Goal: Complete application form: Complete application form

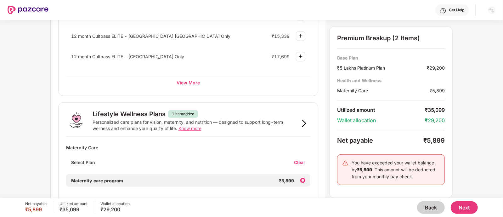
scroll to position [325, 0]
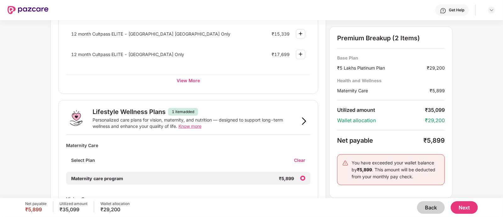
click at [298, 155] on div "Maternity Care Select Plan Clear Maternity care program ₹5,899" at bounding box center [188, 164] width 244 height 48
click at [297, 159] on div "Clear" at bounding box center [302, 160] width 16 height 6
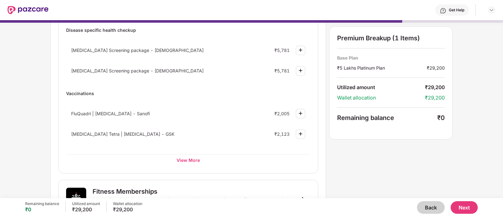
scroll to position [0, 0]
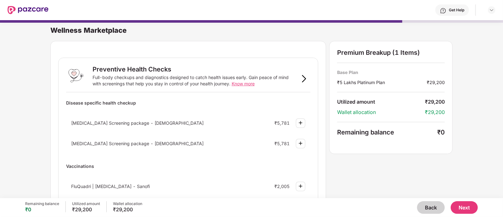
click at [426, 210] on button "Back" at bounding box center [431, 207] width 28 height 13
select select "*******"
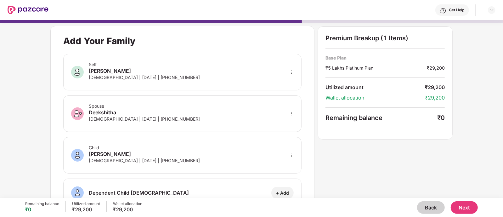
click at [458, 208] on button "Next" at bounding box center [463, 207] width 27 height 13
select select "*******"
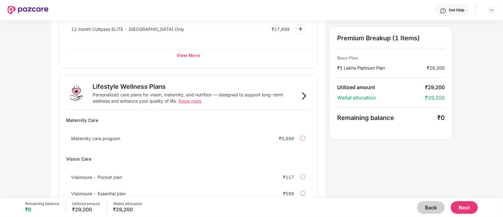
scroll to position [389, 0]
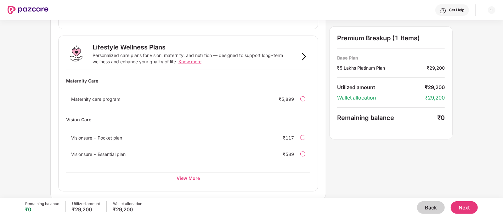
click at [471, 209] on button "Next" at bounding box center [463, 207] width 27 height 13
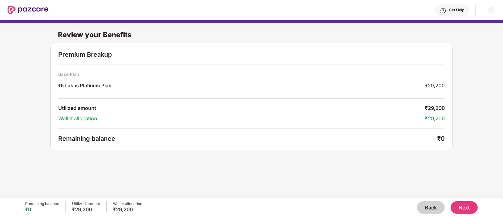
click at [461, 204] on button "Next" at bounding box center [463, 207] width 27 height 13
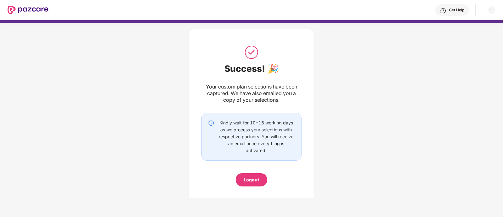
click at [249, 181] on div "Logout" at bounding box center [251, 179] width 15 height 7
